Goal: Complete application form: Complete application form

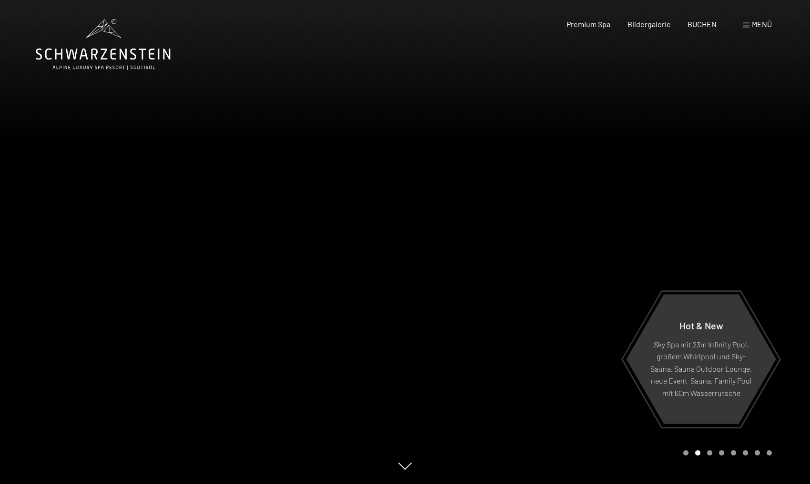
click at [757, 25] on span "Menü" at bounding box center [761, 24] width 20 height 9
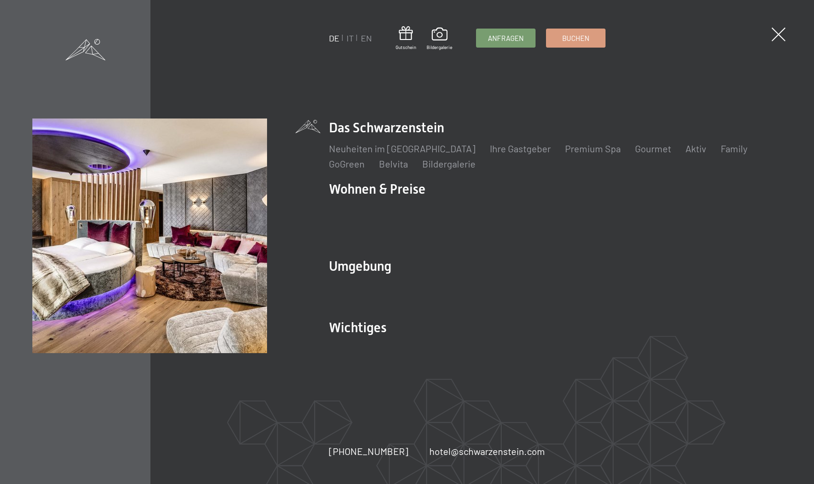
click at [310, 194] on div "DE IT EN Gutschein Bildergalerie Anfragen Buchen DE IT EN Das Schwarzenstein Ne…" at bounding box center [406, 242] width 749 height 247
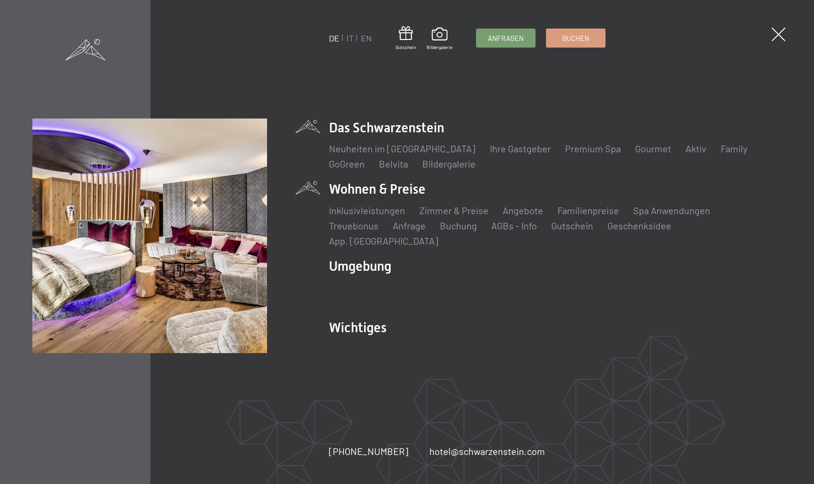
click at [363, 196] on li "Wohnen & Preise Inklusivleistungen Zimmer & Preise Liste Angebote Liste Familie…" at bounding box center [555, 213] width 452 height 67
click at [468, 215] on link "Zimmer & Preise" at bounding box center [454, 210] width 69 height 11
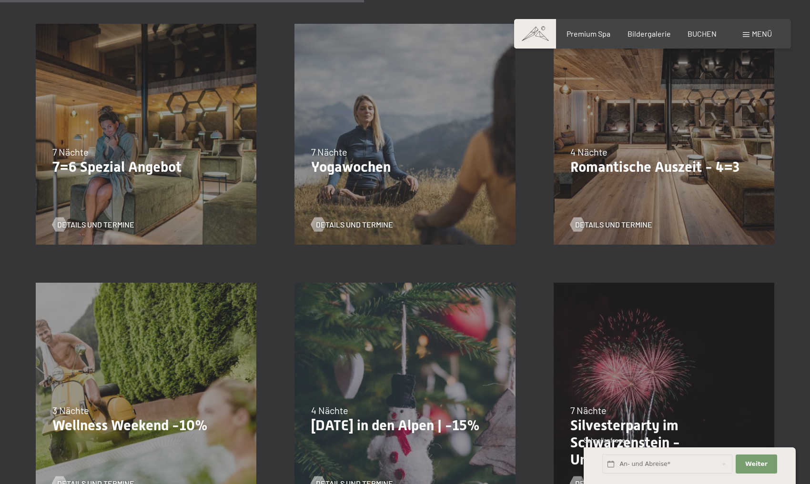
scroll to position [801, 0]
click at [610, 225] on span "Details und Termine" at bounding box center [622, 225] width 77 height 10
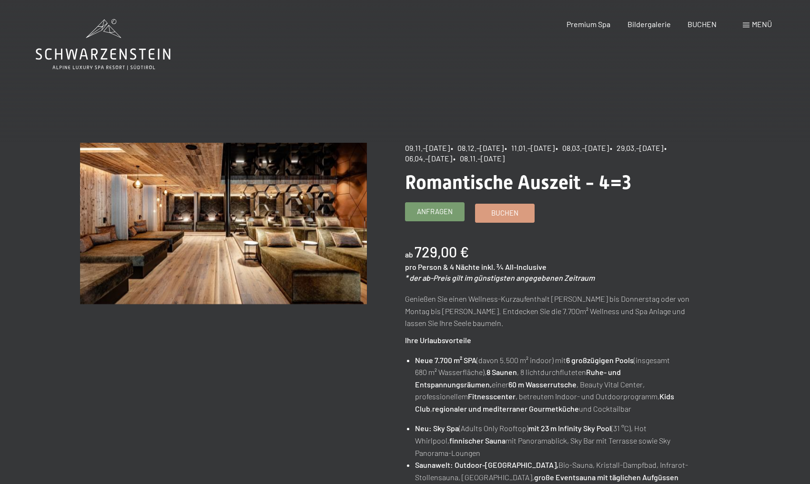
click at [431, 213] on span "Anfragen" at bounding box center [435, 212] width 36 height 10
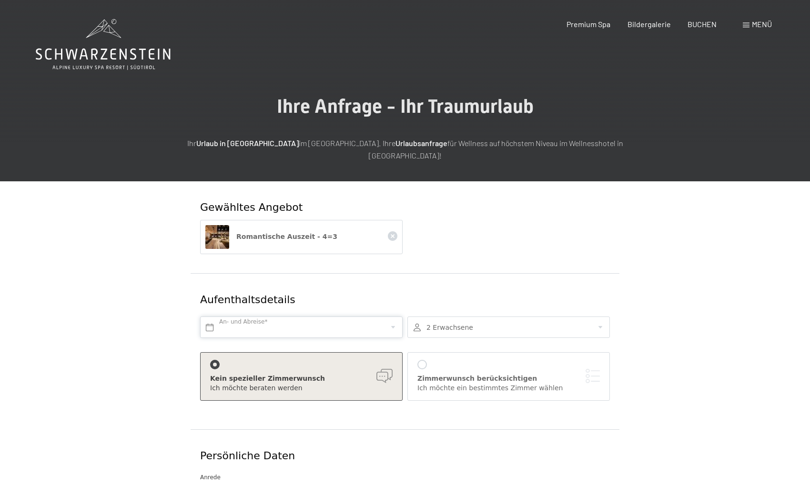
click at [391, 317] on input "text" at bounding box center [301, 327] width 202 height 21
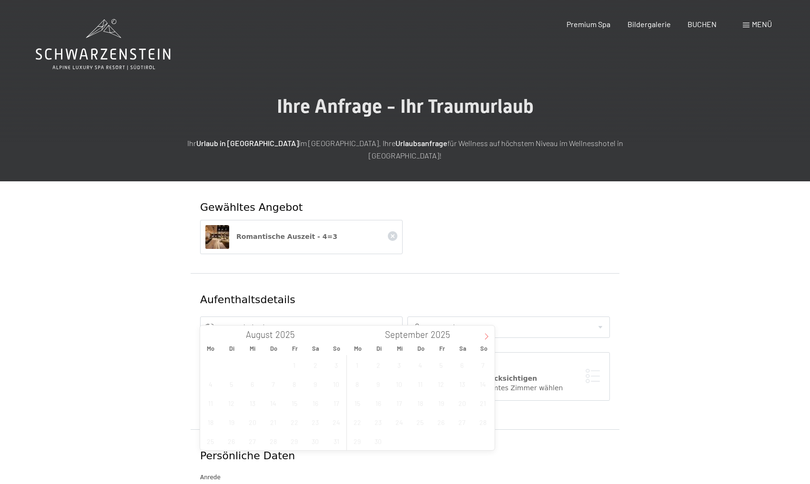
click at [488, 336] on icon at bounding box center [486, 336] width 7 height 7
type input "2026"
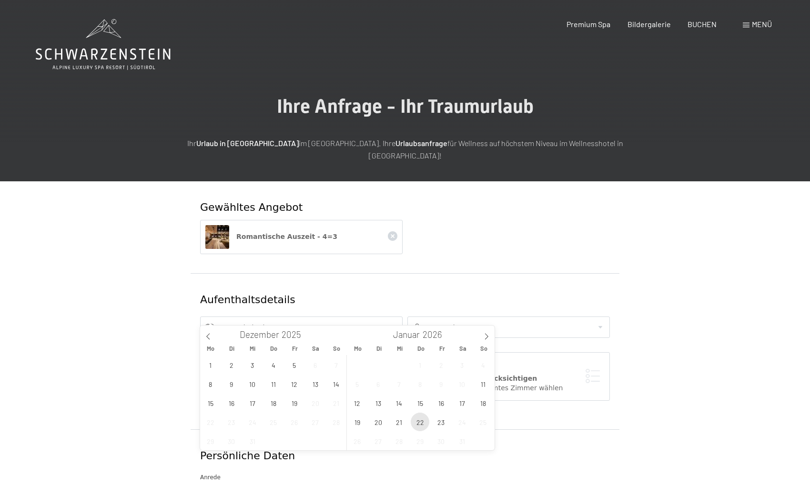
click at [423, 422] on span "22" at bounding box center [419, 422] width 19 height 19
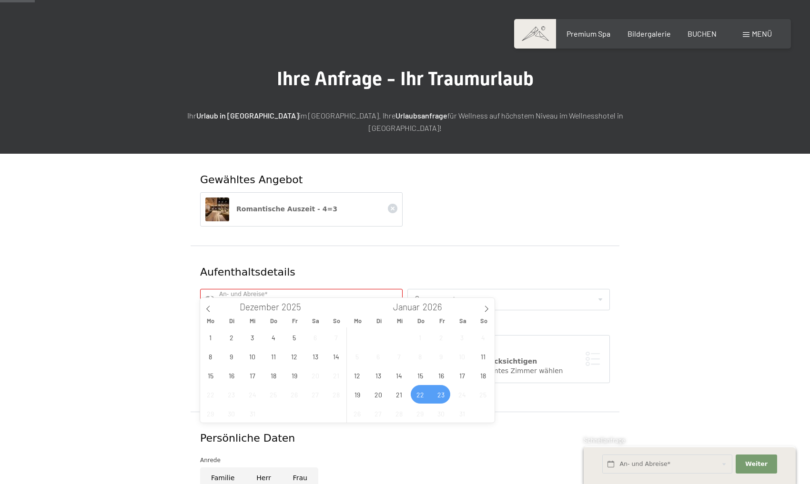
scroll to position [40, 0]
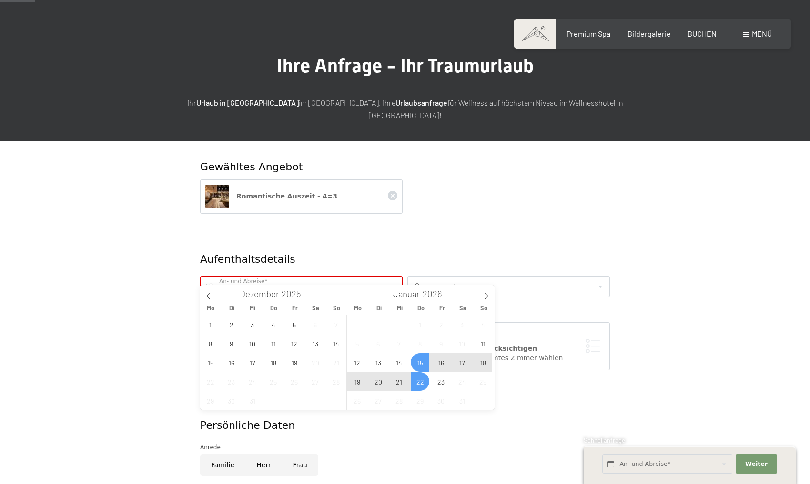
click at [421, 362] on span "15" at bounding box center [419, 362] width 19 height 19
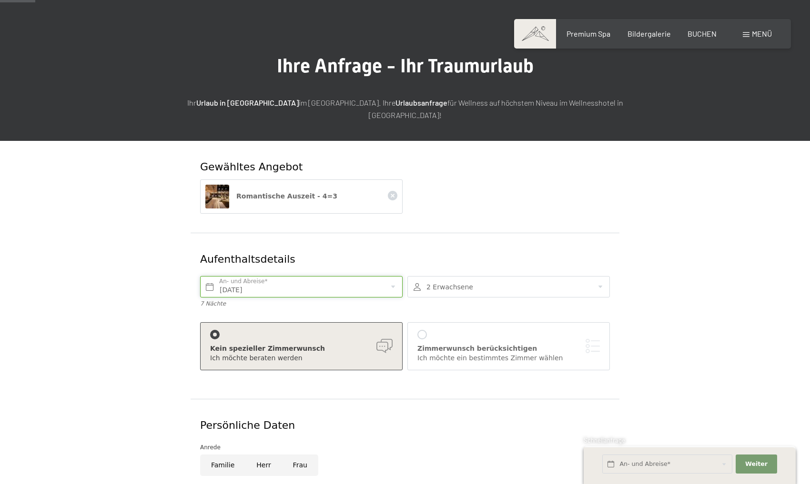
type input "[DATE] - [DATE]"
type input "2026"
click at [392, 276] on input "[DATE] - [DATE]" at bounding box center [301, 286] width 202 height 21
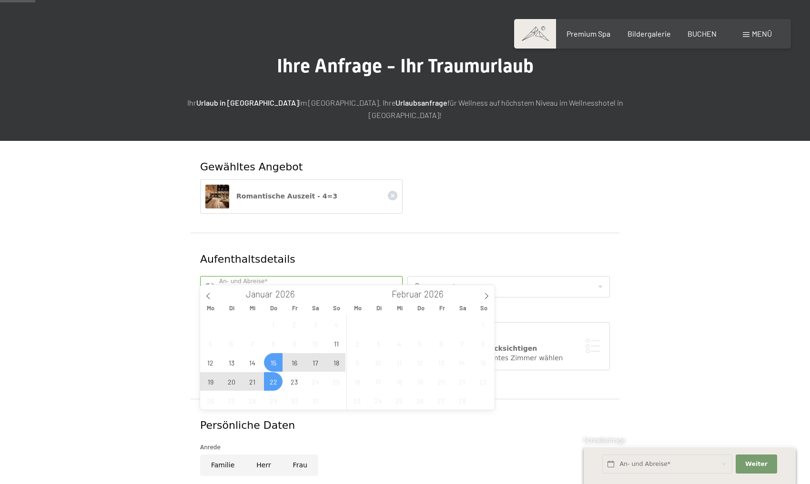
click at [337, 360] on span "18" at bounding box center [336, 362] width 19 height 19
click at [272, 367] on span "15" at bounding box center [273, 362] width 19 height 19
type input "[DATE] - [DATE]"
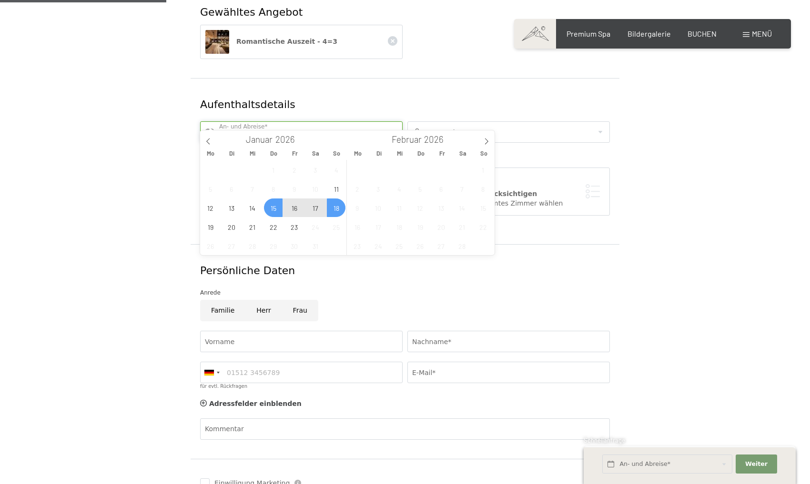
scroll to position [200, 0]
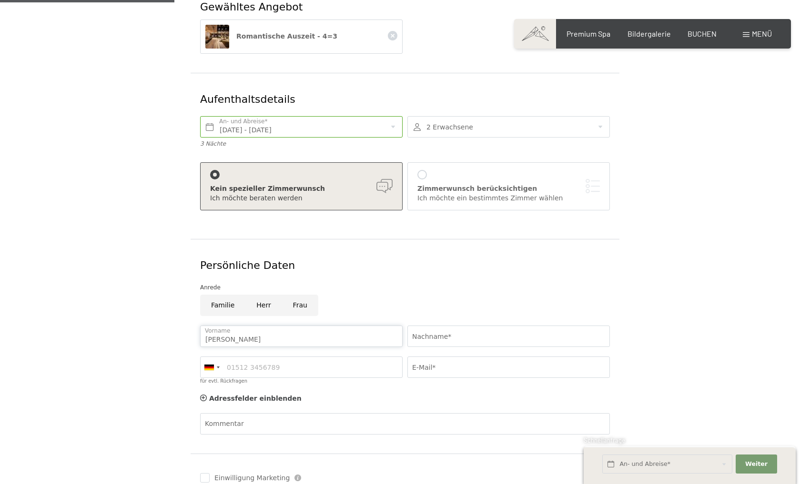
type input "[PERSON_NAME]"
click at [218, 367] on div at bounding box center [218, 368] width 3 height 2
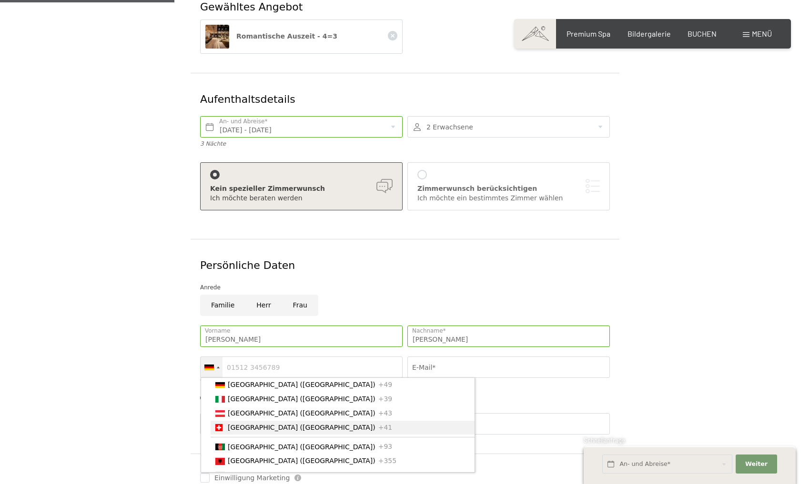
click at [238, 424] on span "[GEOGRAPHIC_DATA] ([GEOGRAPHIC_DATA])" at bounding box center [302, 428] width 148 height 8
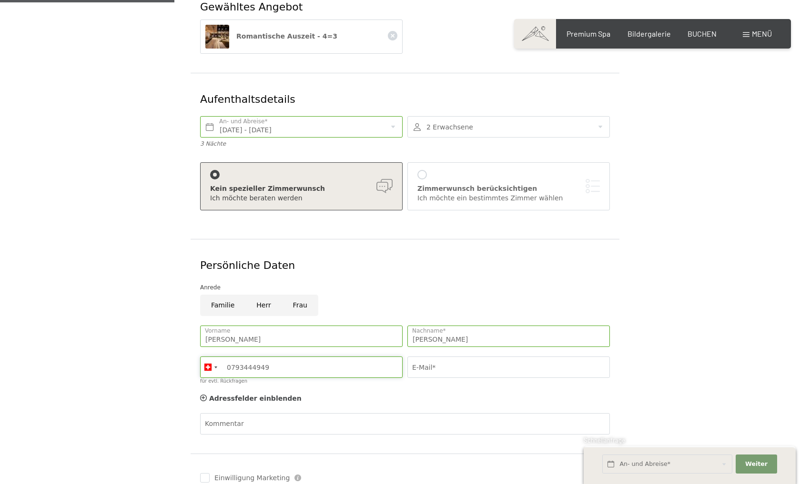
type input "0793444949"
click at [427, 358] on input "[DOMAIN_NAME]" at bounding box center [508, 367] width 202 height 21
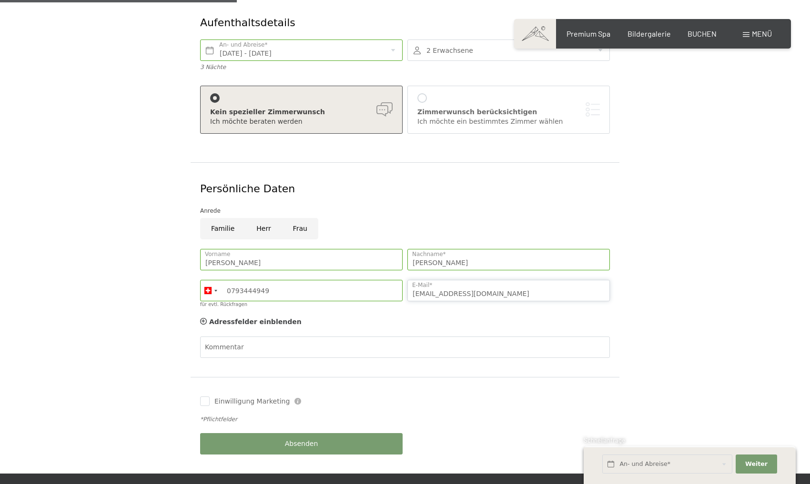
scroll to position [279, 0]
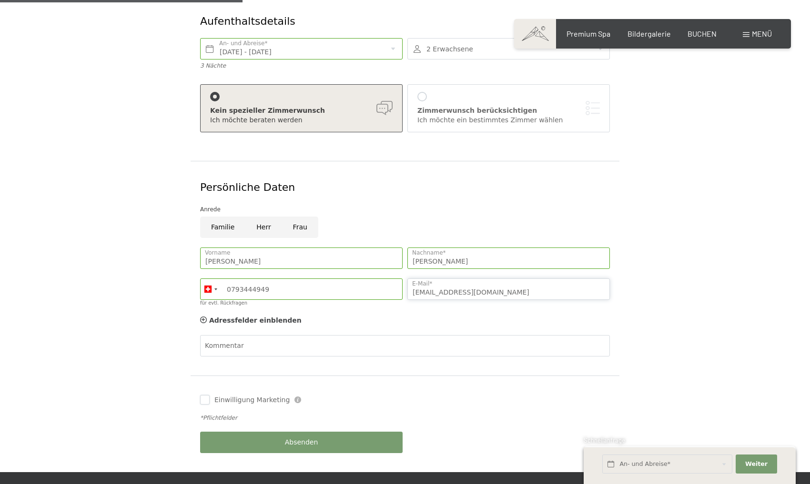
type input "[EMAIL_ADDRESS][DOMAIN_NAME]"
click at [209, 395] on input "Einwilligung Marketing" at bounding box center [205, 400] width 10 height 10
checkbox input "true"
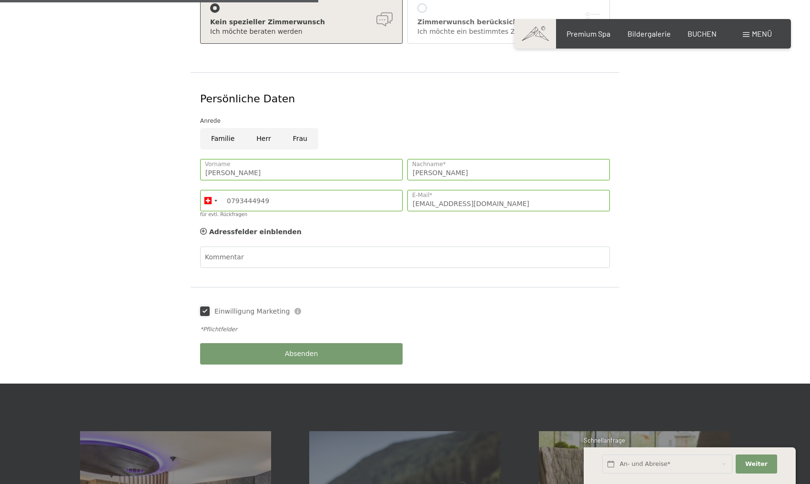
scroll to position [370, 0]
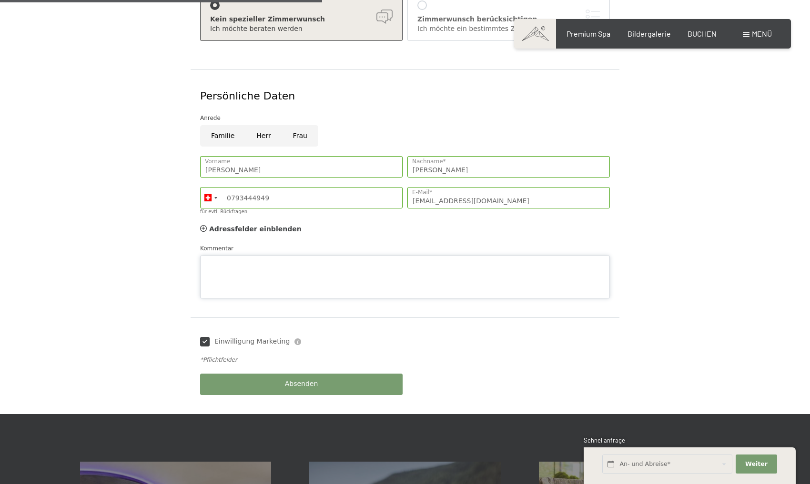
click at [250, 256] on textarea "Kommentar" at bounding box center [405, 277] width 410 height 43
click at [210, 256] on textarea "gerne buchen wir wieder die Juniorsuite" at bounding box center [405, 277] width 410 height 43
click at [333, 256] on textarea "Gerne buchen wir wieder die Juniorsuite" at bounding box center [405, 277] width 410 height 43
click at [284, 256] on textarea "Gerne buchen wir wieder die Juniorsuite" at bounding box center [405, 277] width 410 height 43
click at [383, 256] on textarea "Gerne buchen wir wieder wenn möglich die Juniorsuite" at bounding box center [405, 277] width 410 height 43
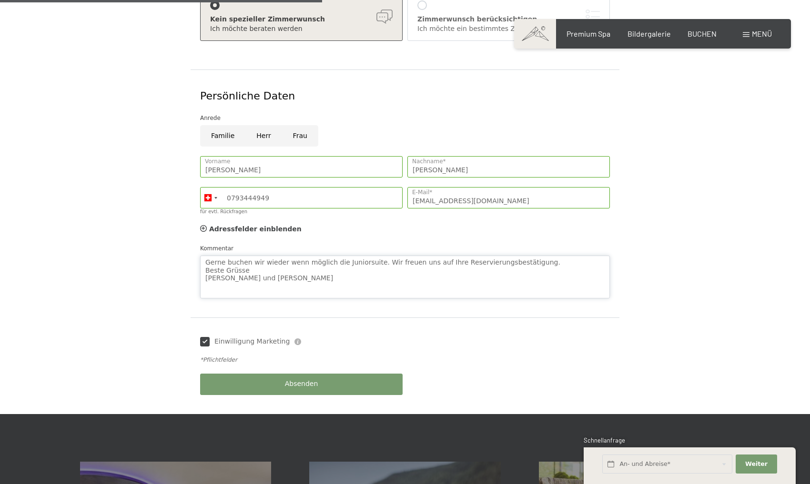
click at [498, 256] on textarea "Gerne buchen wir wieder wenn möglich die Juniorsuite. Wir freuen uns auf Ihre R…" at bounding box center [405, 277] width 410 height 43
click at [523, 256] on textarea "Gerne buchen wir wieder wenn möglich die Juniorsuite. Wir freuen uns auf Ihre R…" at bounding box center [405, 277] width 410 height 43
click at [489, 256] on textarea "Gerne buchen wir wieder wenn möglich die Juniorsuite. Wir freuen uns auf Ihre R…" at bounding box center [405, 277] width 410 height 43
click at [262, 257] on textarea "Gerne buchen wir wieder wenn möglich die Juniorsuite. Wir freuen uns auf Ihre R…" at bounding box center [405, 277] width 410 height 43
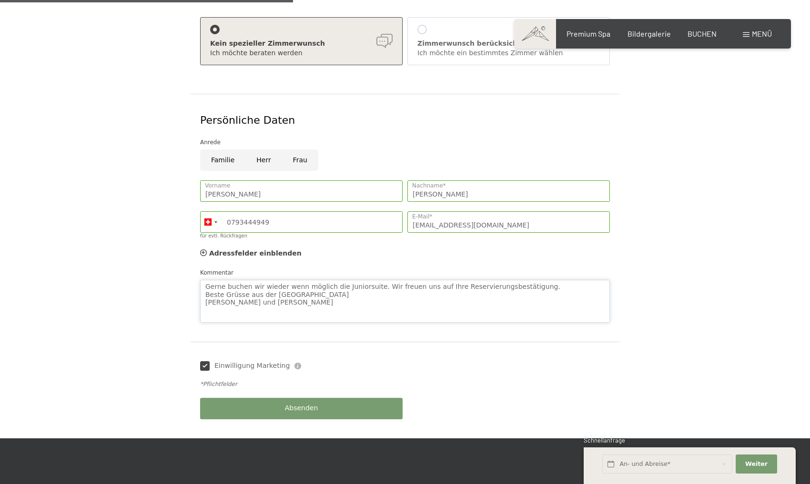
scroll to position [352, 0]
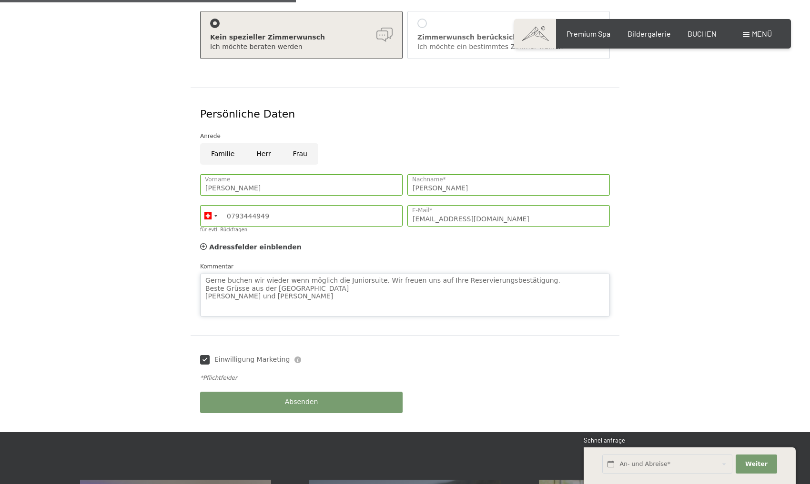
type textarea "Gerne buchen wir wieder wenn möglich die Juniorsuite. Wir freuen uns auf Ihre R…"
click at [303, 387] on div "Absenden" at bounding box center [301, 402] width 207 height 31
click at [303, 398] on span "Absenden" at bounding box center [301, 403] width 33 height 10
